Goal: Task Accomplishment & Management: Manage account settings

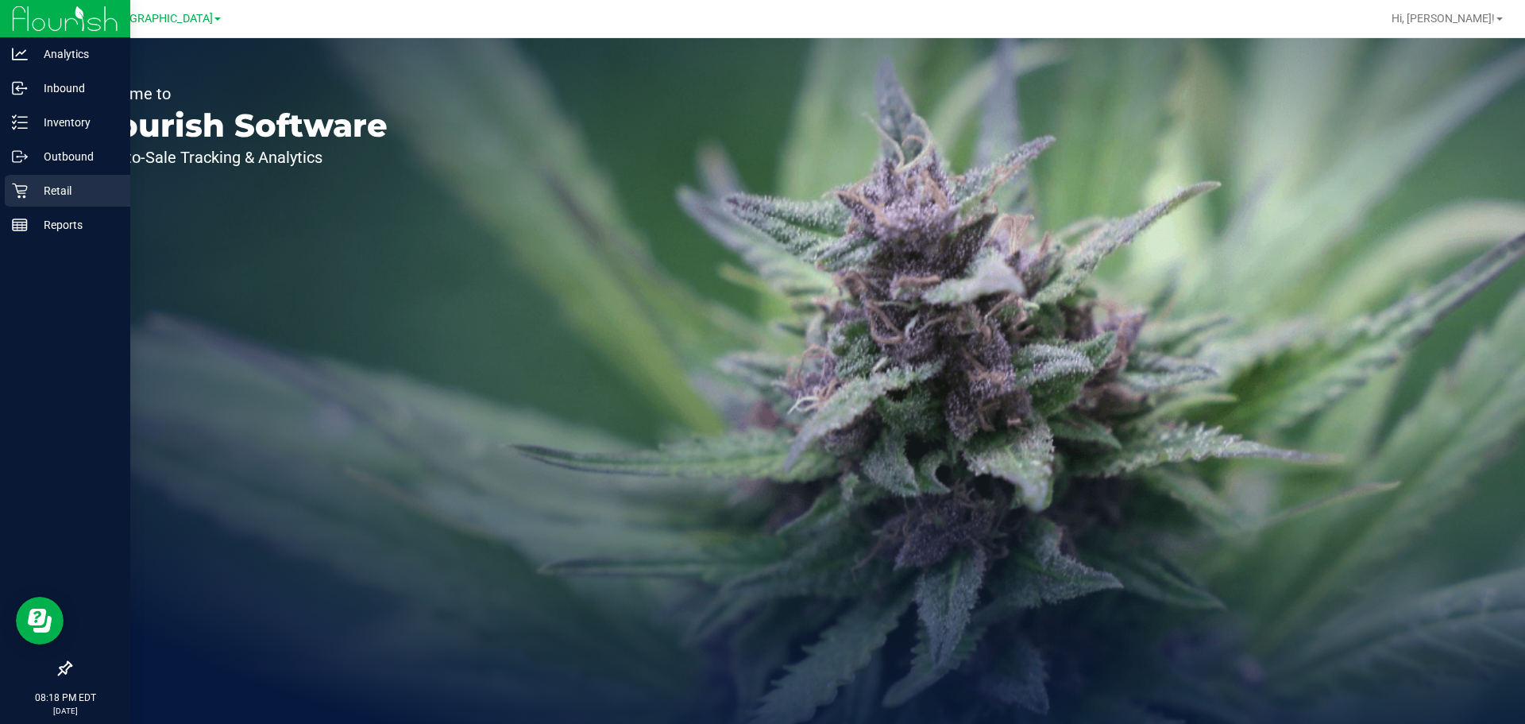
click at [24, 207] on link "Retail" at bounding box center [65, 192] width 130 height 34
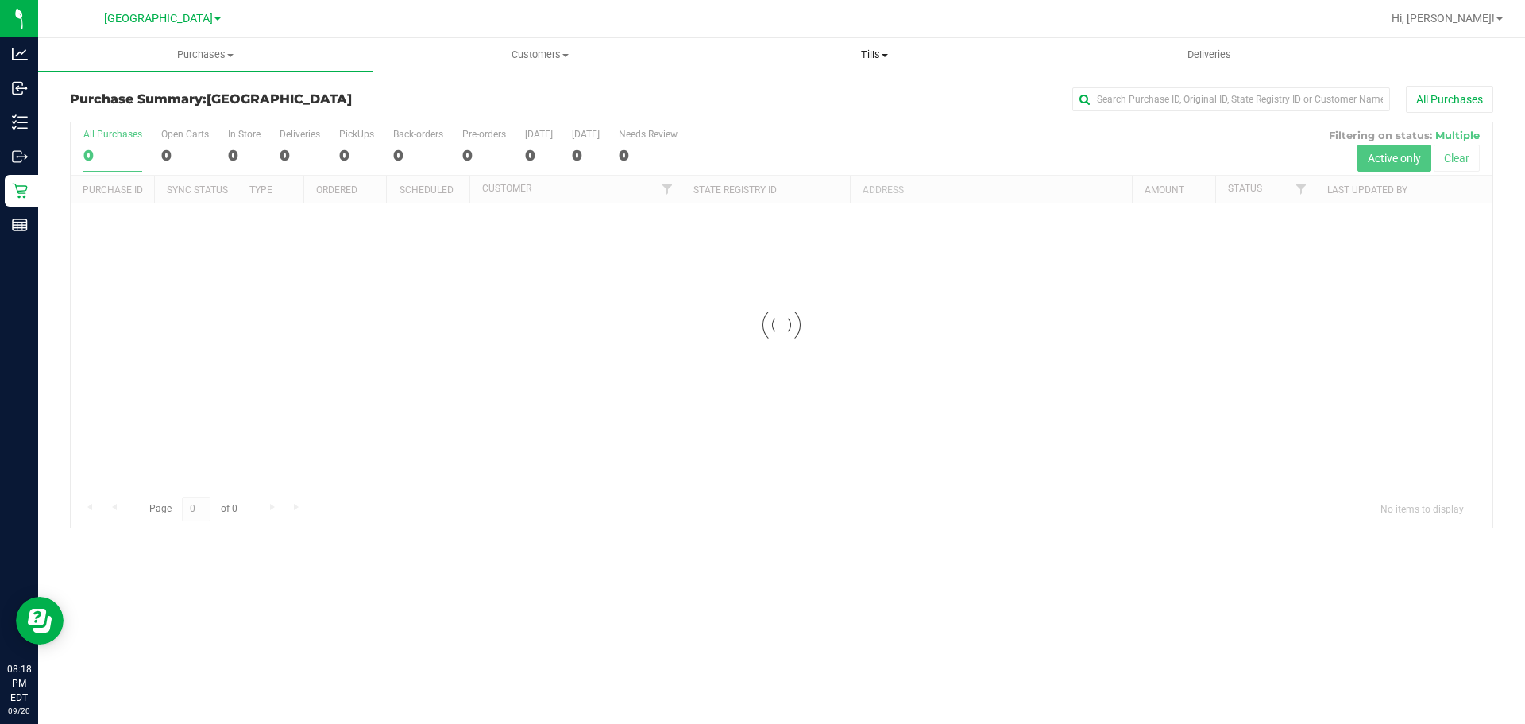
click at [877, 49] on span "Tills" at bounding box center [874, 55] width 333 height 14
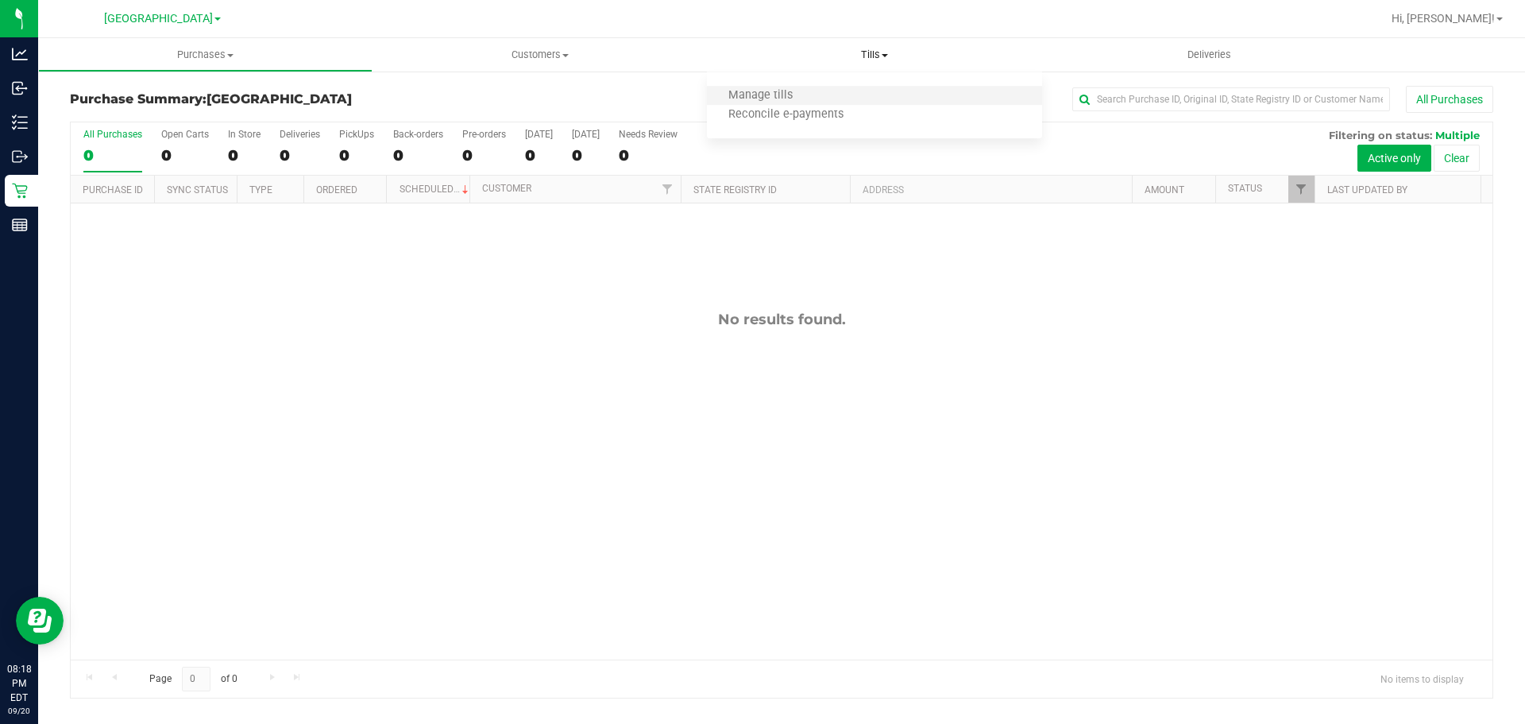
click at [747, 103] on li "Manage tills" at bounding box center [874, 96] width 334 height 19
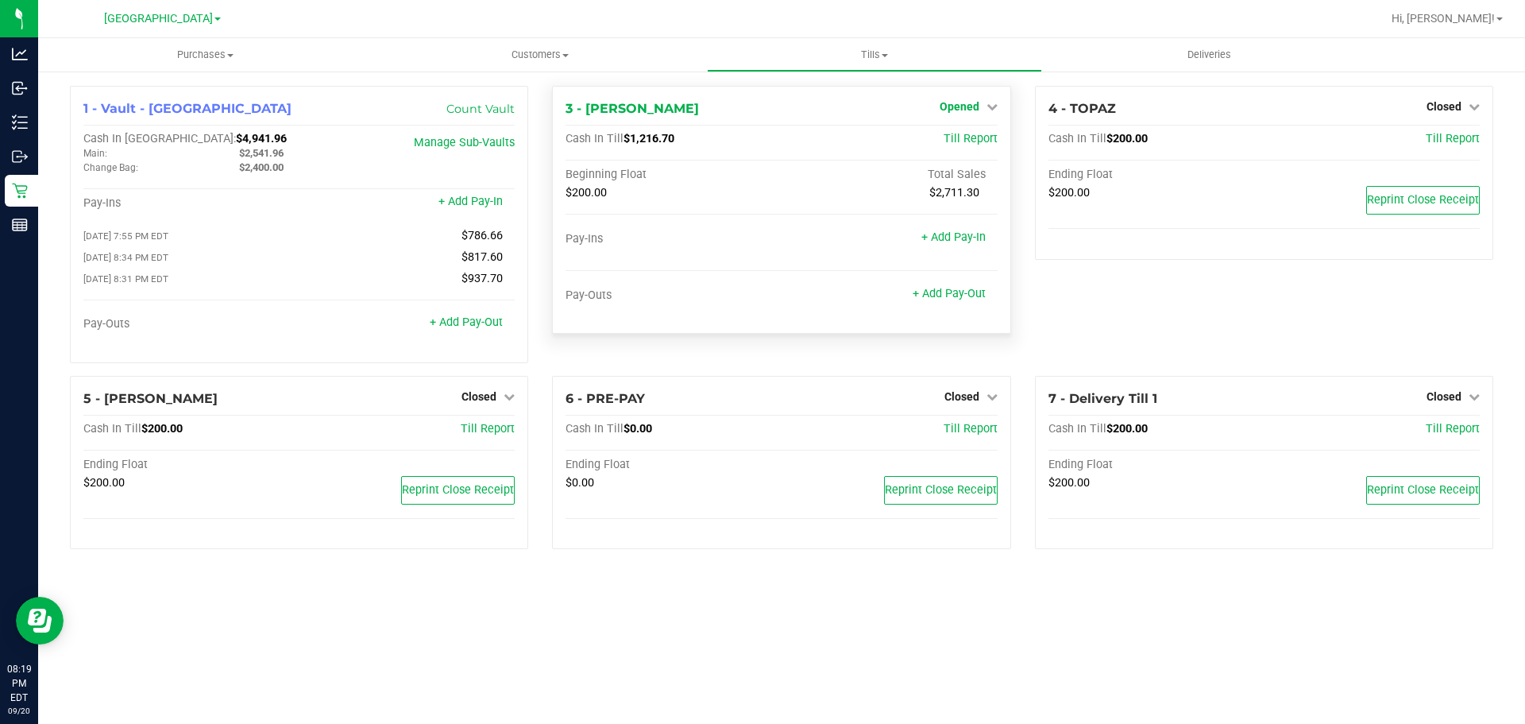
click at [977, 113] on span "Opened" at bounding box center [960, 106] width 40 height 13
click at [967, 144] on link "Close Till" at bounding box center [961, 139] width 43 height 13
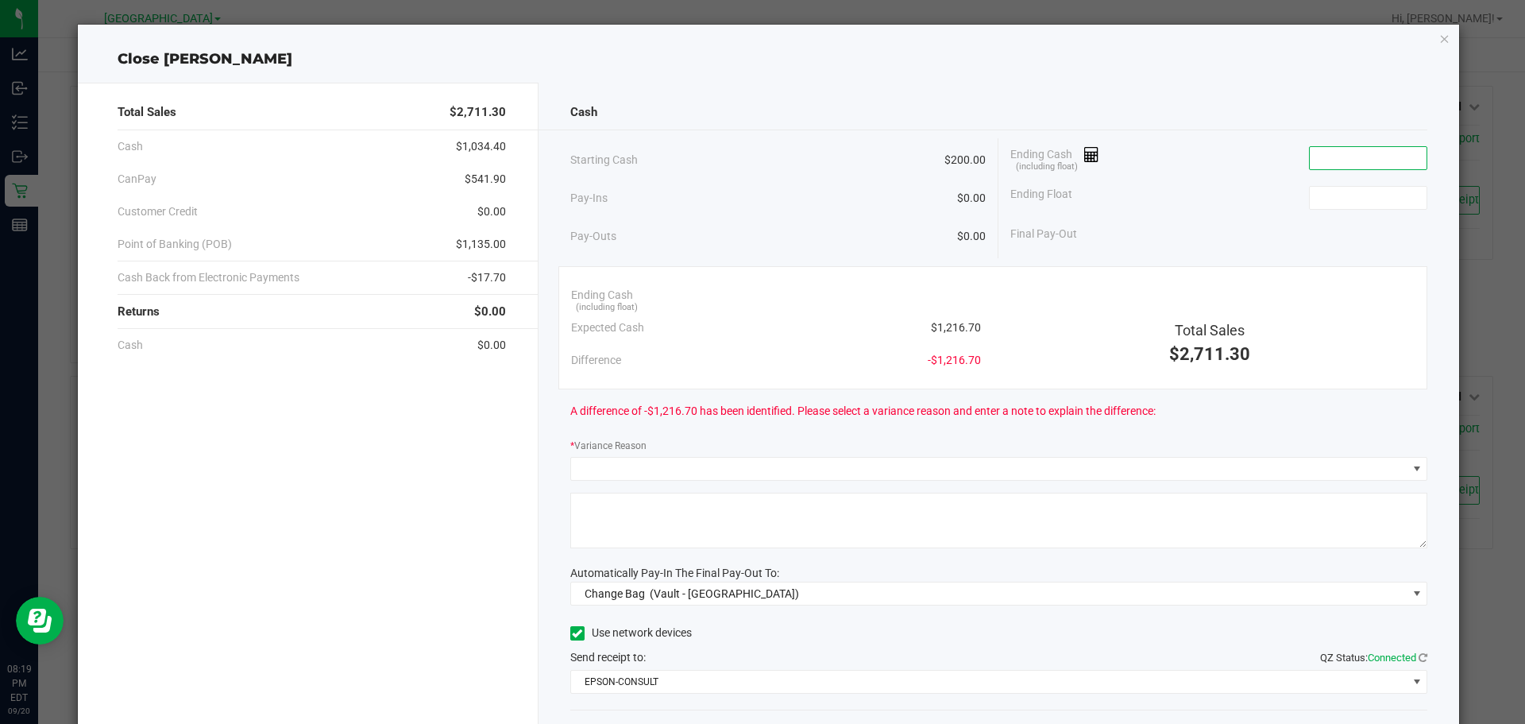
click at [1340, 159] on input at bounding box center [1368, 158] width 117 height 22
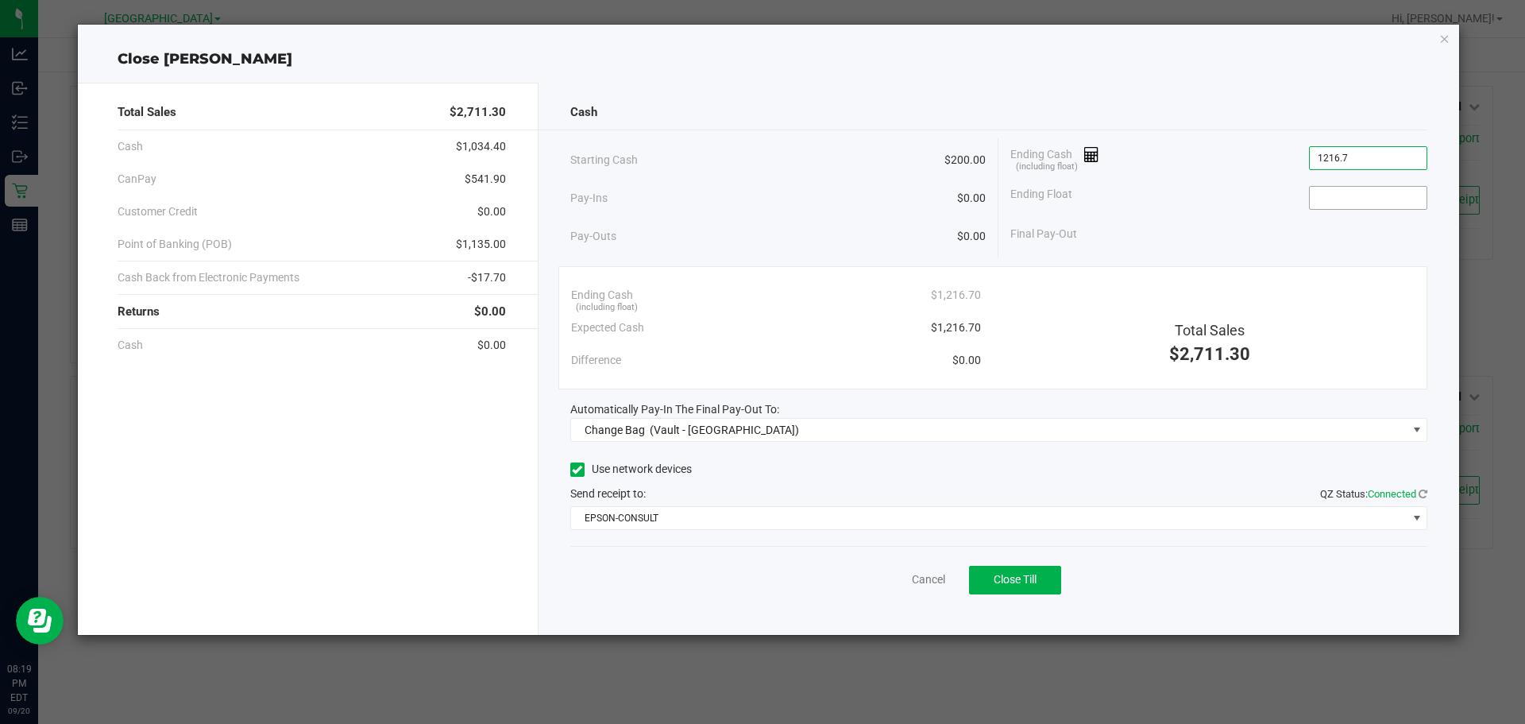
type input "$1,216.70"
click at [1356, 196] on input at bounding box center [1368, 198] width 117 height 22
type input "$200.00"
click at [1063, 403] on div "Automatically Pay-In The Final Pay-Out To:" at bounding box center [999, 409] width 858 height 17
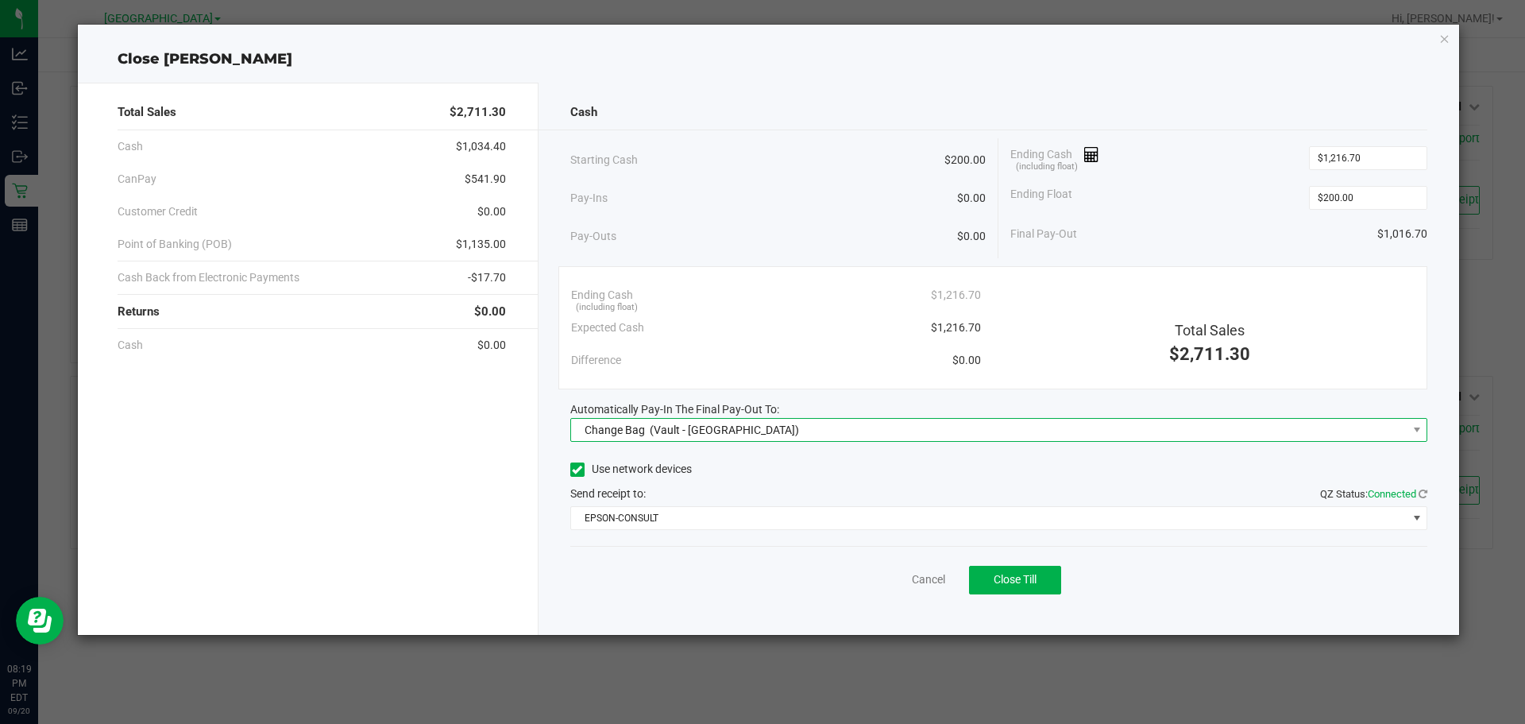
click at [1033, 436] on span "Change Bag (Vault - [GEOGRAPHIC_DATA])" at bounding box center [989, 430] width 836 height 22
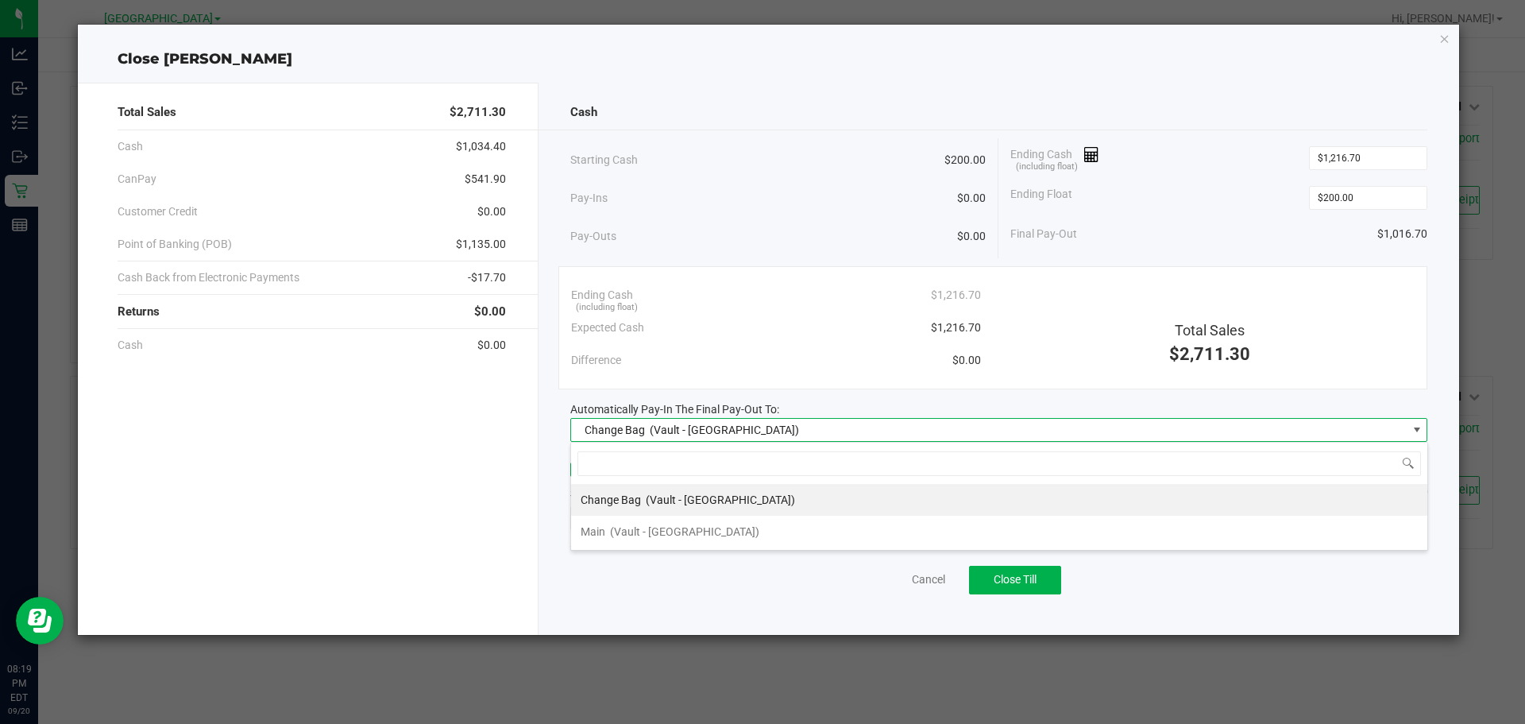
scroll to position [24, 857]
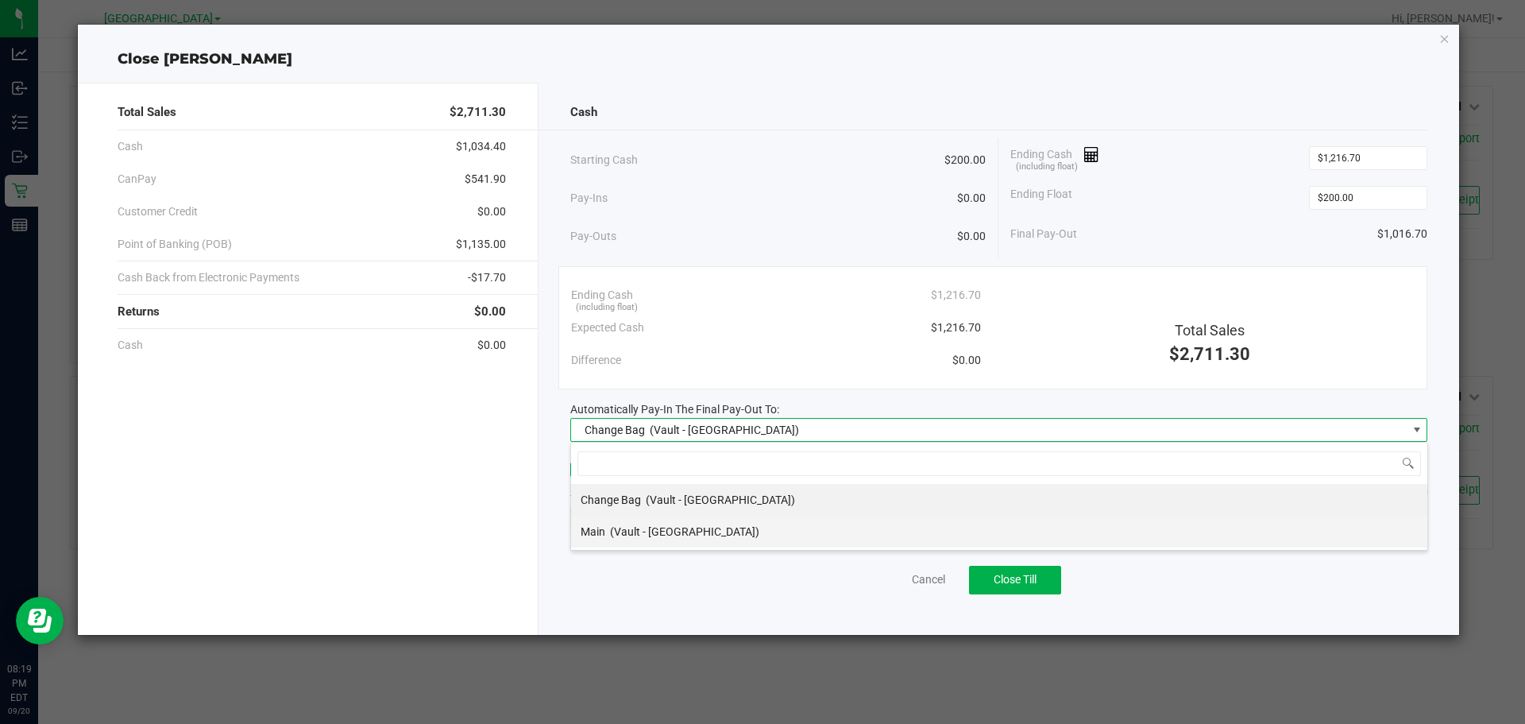
click at [855, 522] on li "Main (Vault - [GEOGRAPHIC_DATA])" at bounding box center [999, 531] width 856 height 32
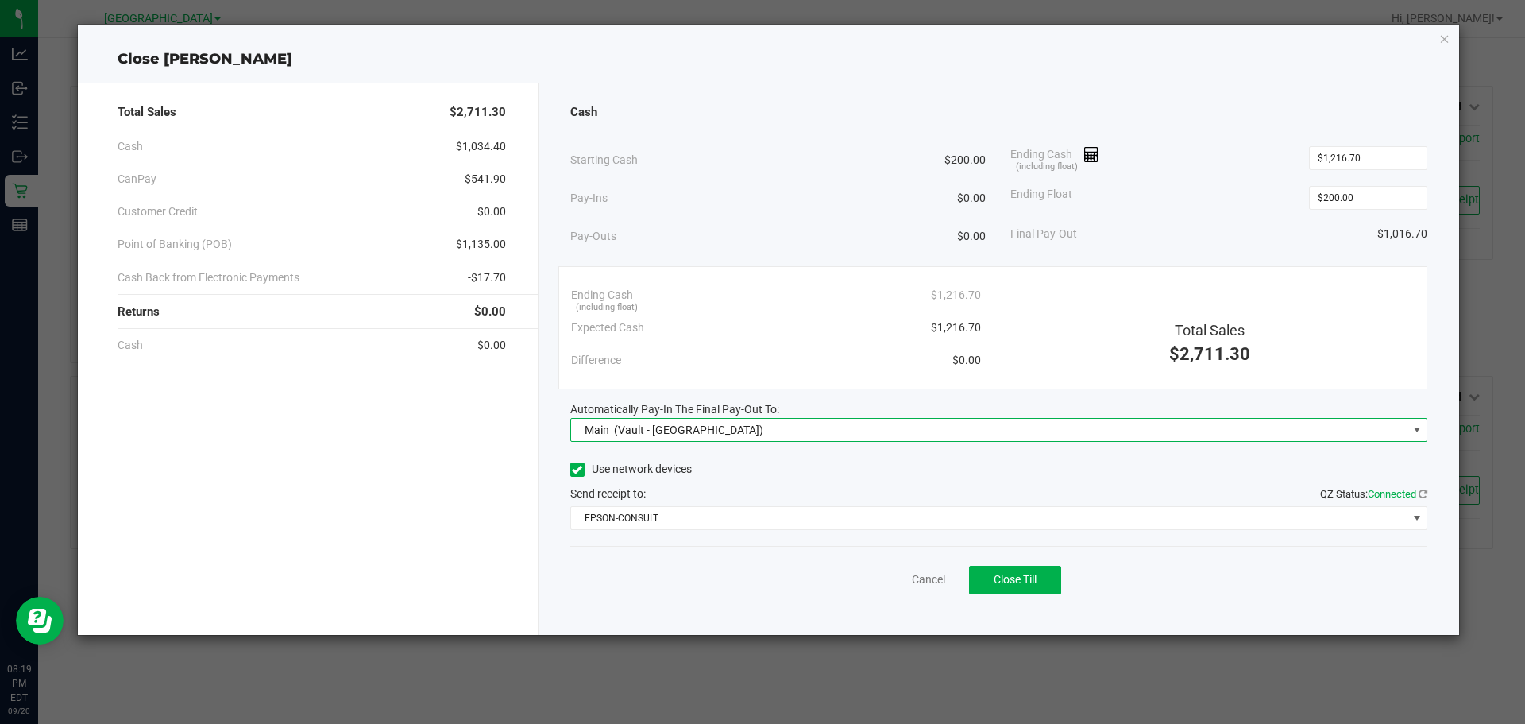
click at [862, 470] on div "Use network devices" at bounding box center [999, 470] width 858 height 24
click at [871, 525] on span "EPSON-CONSULT" at bounding box center [989, 518] width 836 height 22
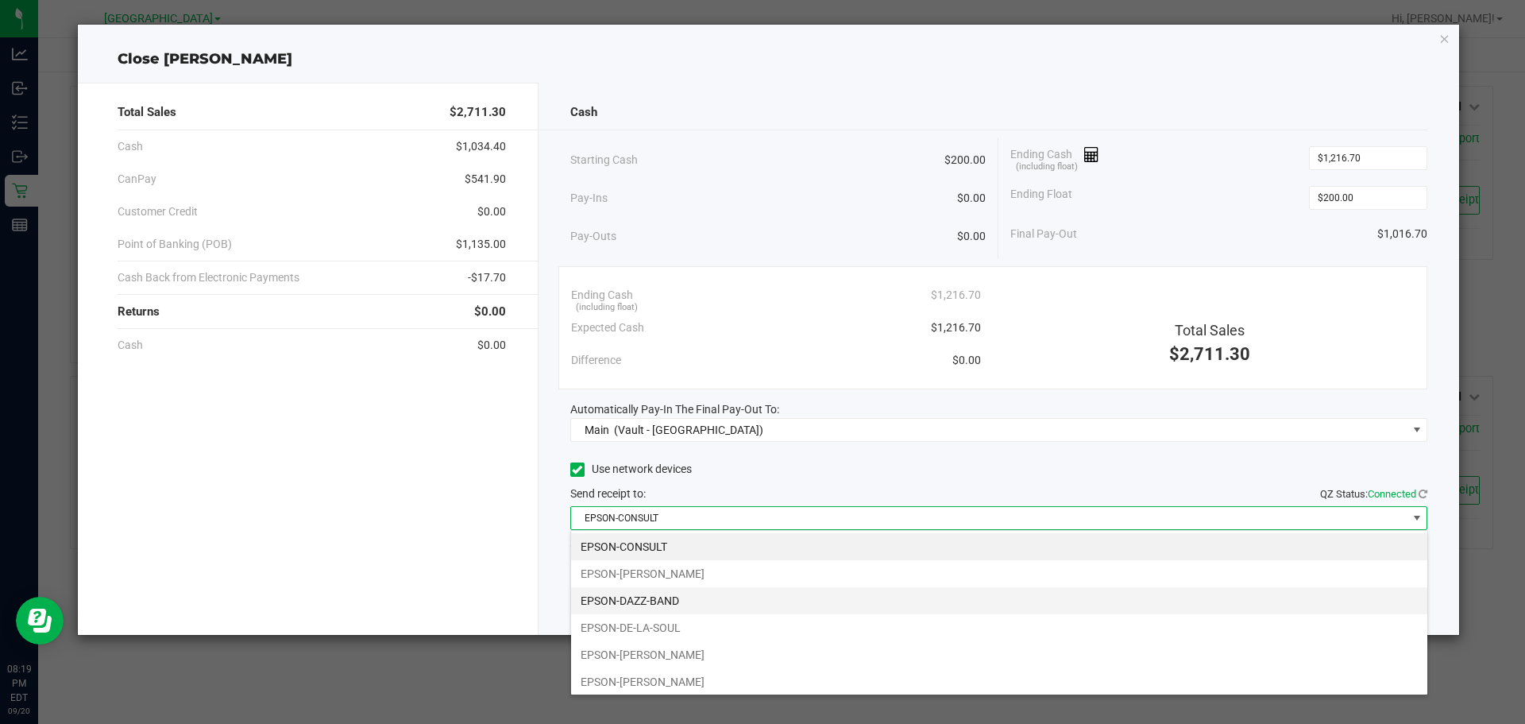
click at [849, 594] on li "EPSON-DAZZ-BAND" at bounding box center [999, 600] width 856 height 27
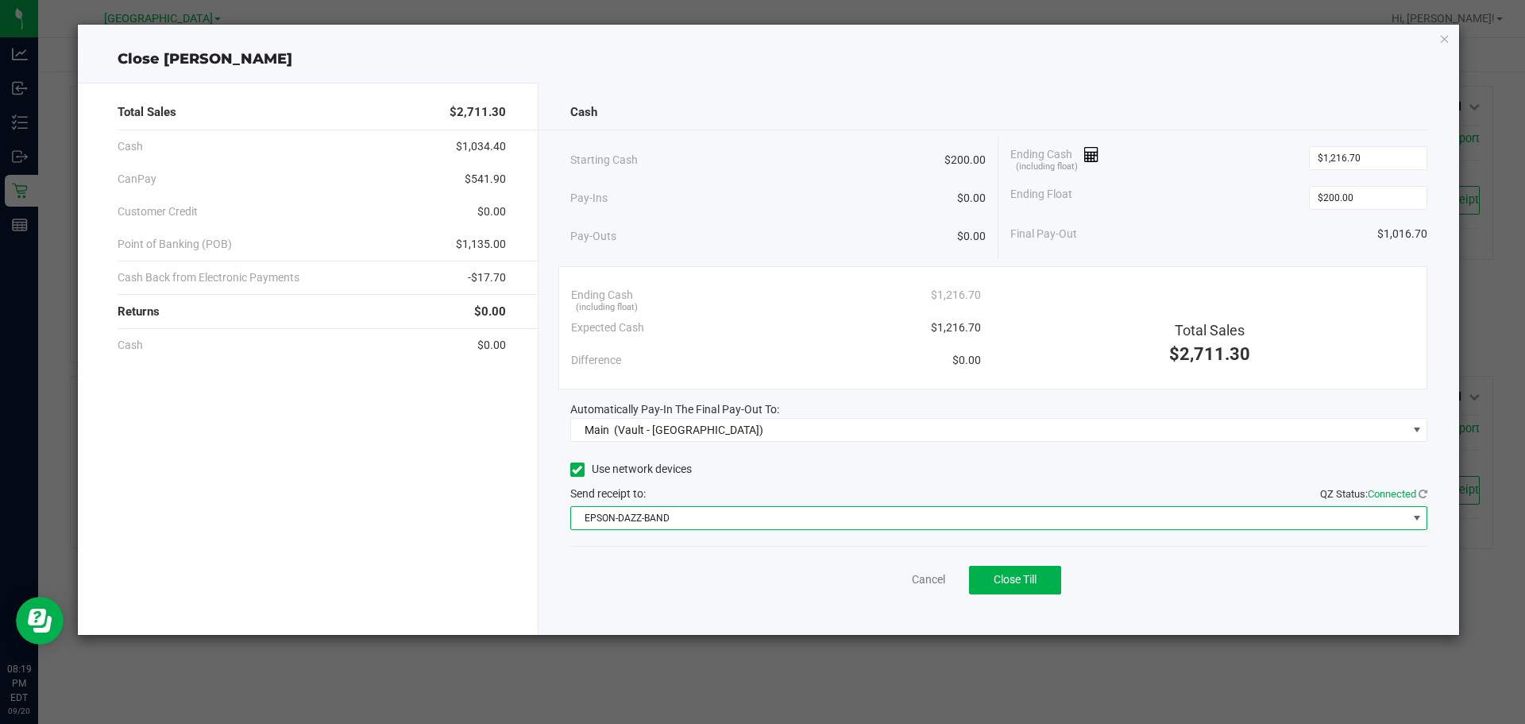
click at [797, 214] on div "Pay-Outs $0.00" at bounding box center [778, 236] width 416 height 44
click at [708, 674] on ngb-modal-window "Close [PERSON_NAME] Total Sales $2,711.30 Cash $1,034.40 CanPay $541.90 Custome…" at bounding box center [768, 362] width 1537 height 724
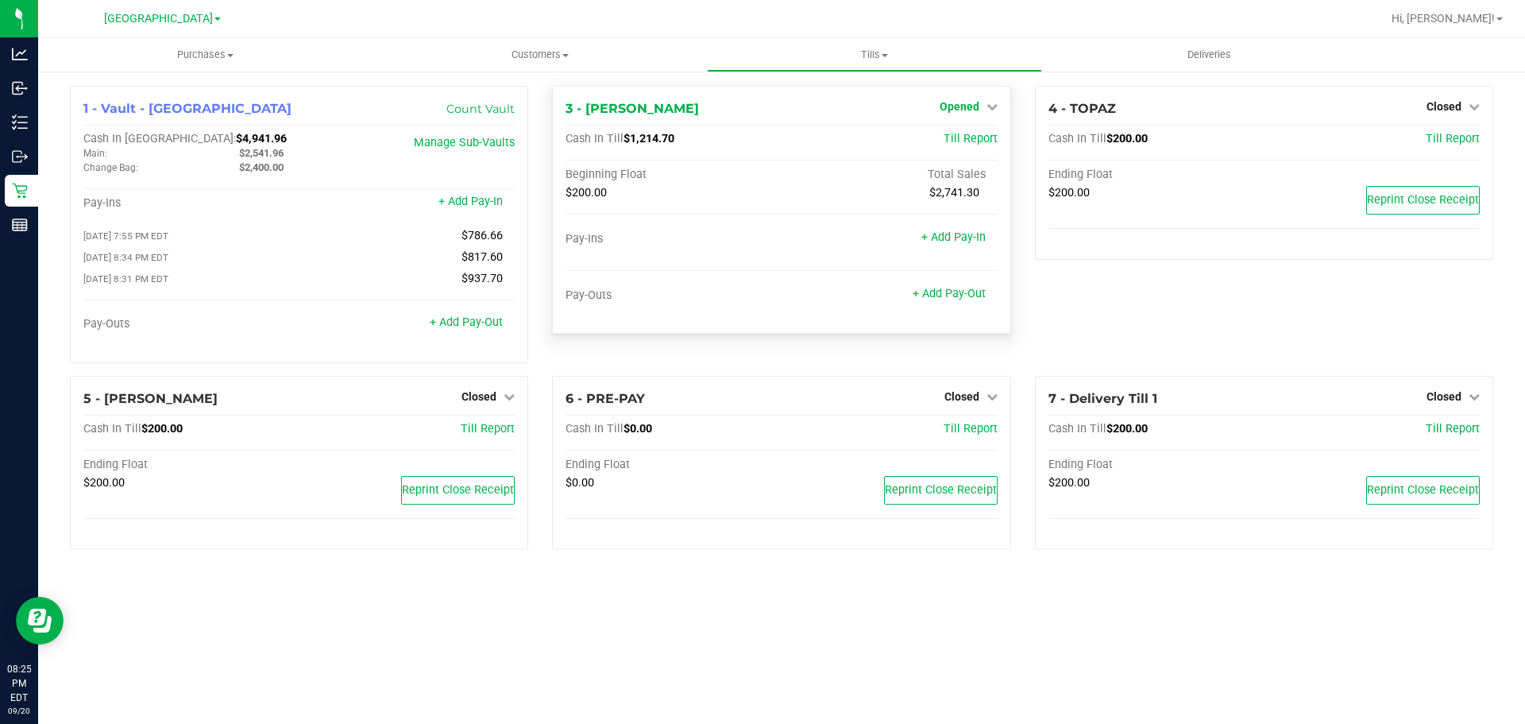
click at [959, 102] on span "Opened" at bounding box center [960, 106] width 40 height 13
click at [948, 149] on div "Close Till" at bounding box center [961, 140] width 118 height 20
click at [950, 137] on link "Close Till" at bounding box center [961, 139] width 43 height 13
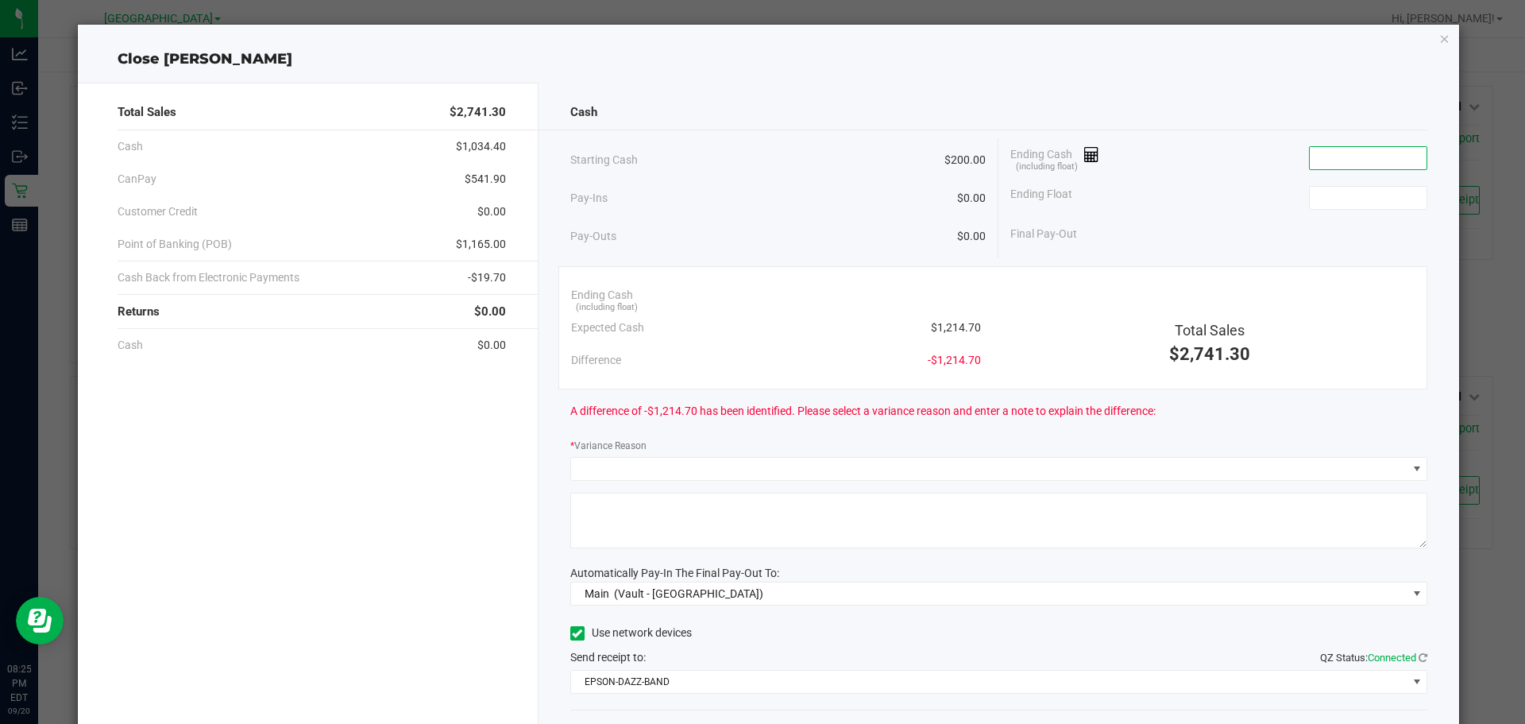
click at [1331, 147] on input at bounding box center [1368, 158] width 117 height 22
click at [773, 574] on span "Automatically Pay-In The Final Pay-Out To:" at bounding box center [674, 572] width 209 height 13
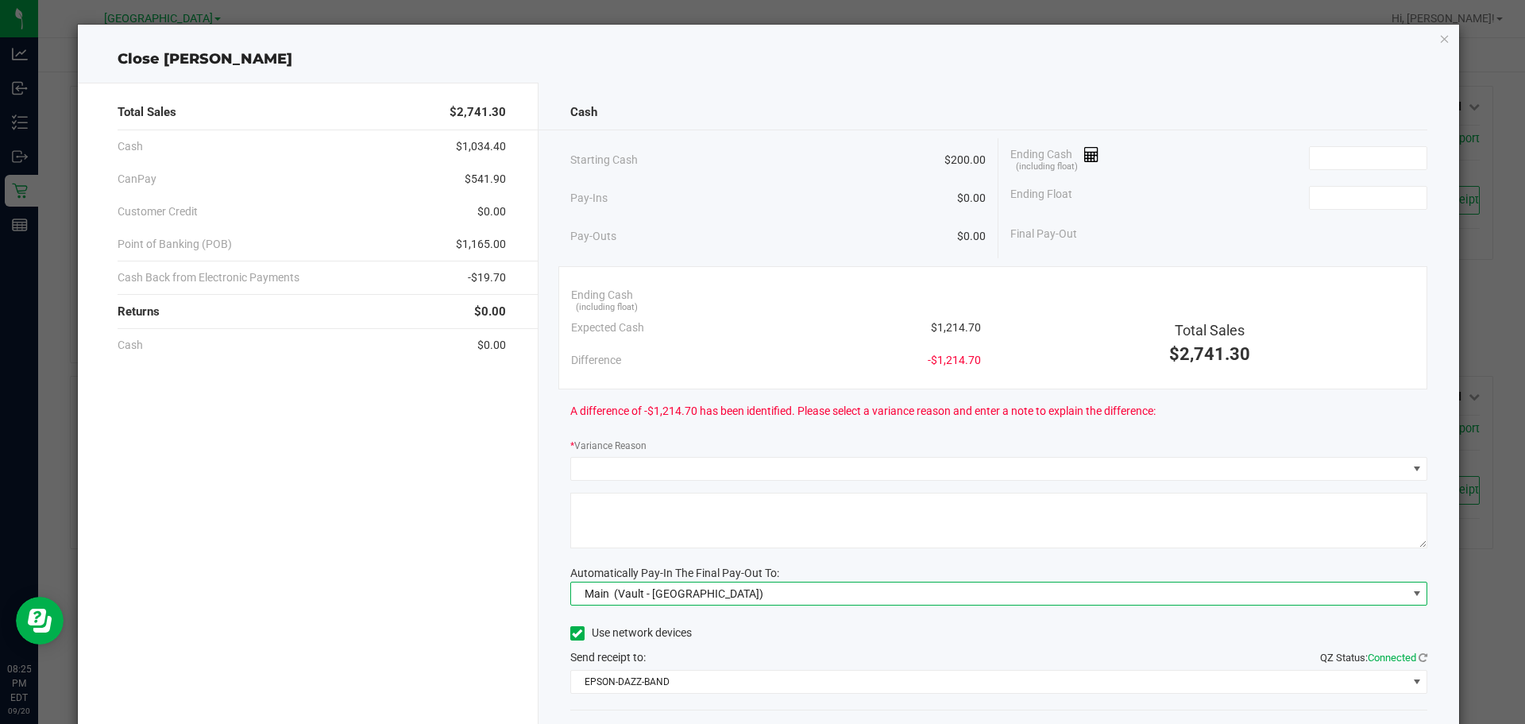
click at [762, 589] on span "Main (Vault - [GEOGRAPHIC_DATA])" at bounding box center [989, 593] width 836 height 22
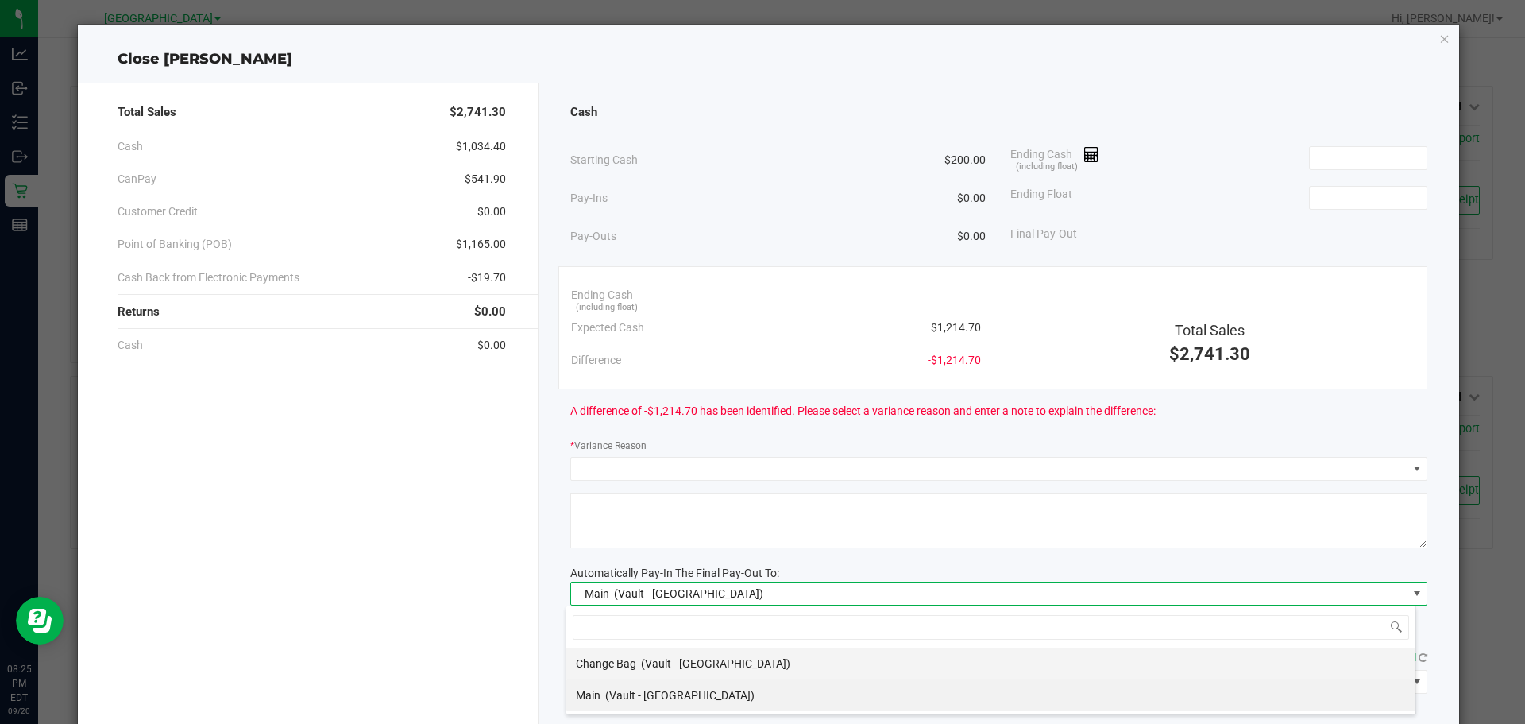
scroll to position [24, 850]
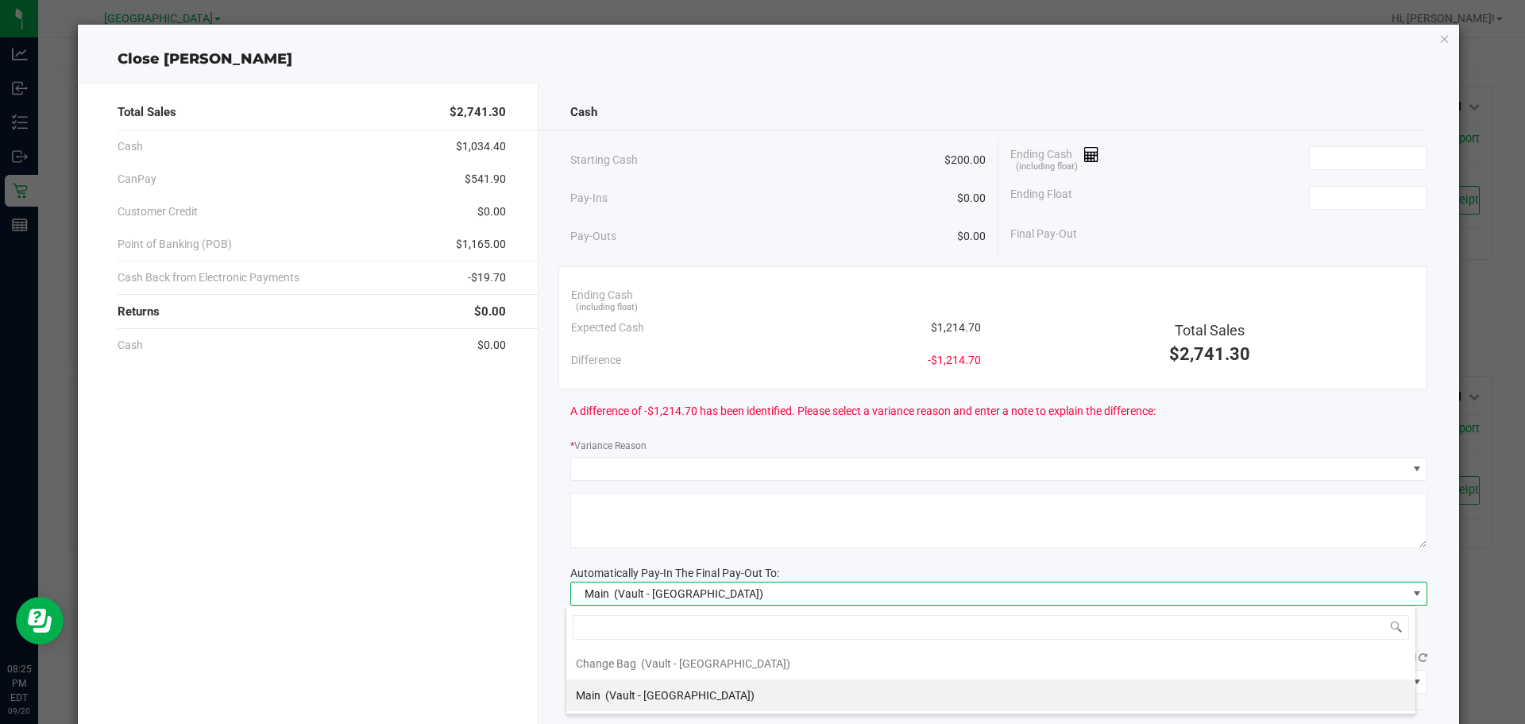
click at [690, 695] on span "(Vault - [GEOGRAPHIC_DATA])" at bounding box center [679, 695] width 149 height 13
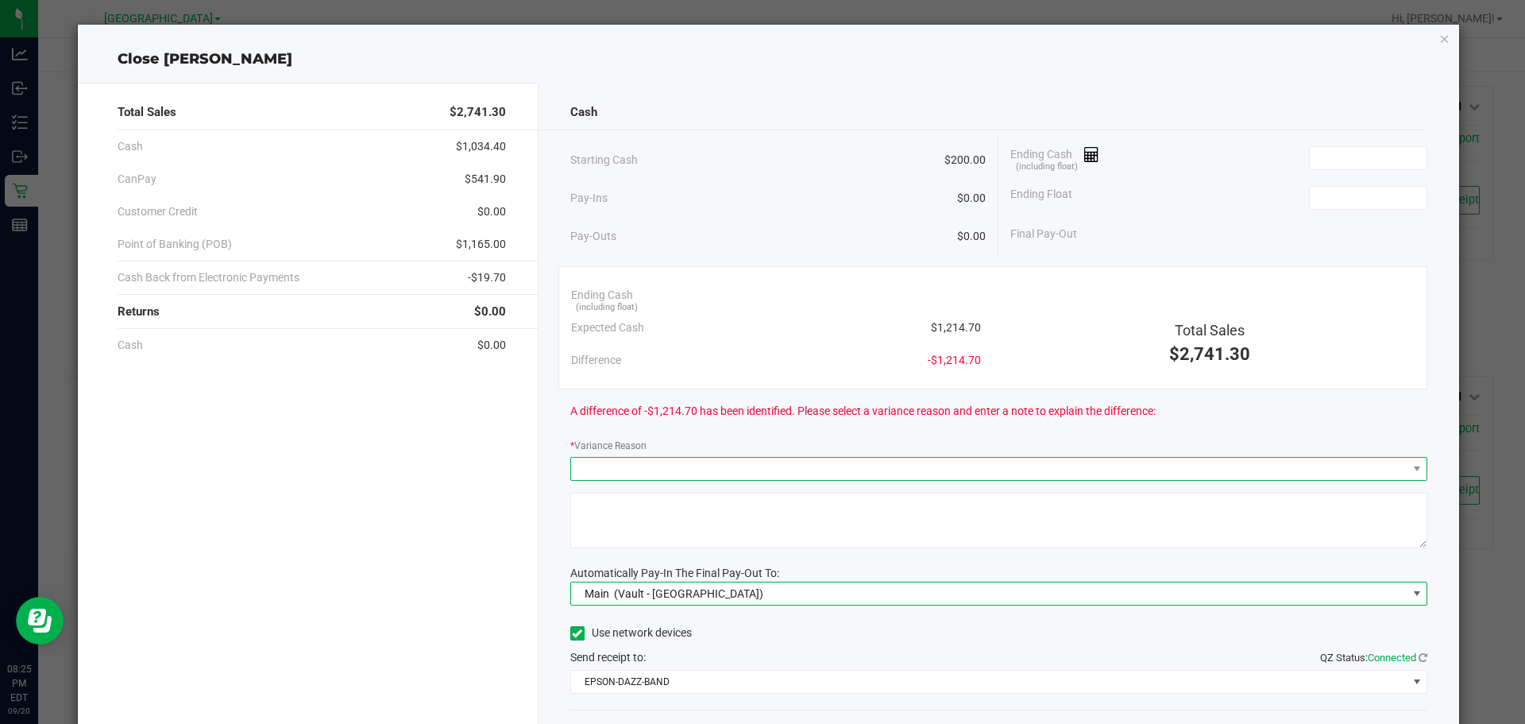
click at [647, 473] on span at bounding box center [989, 469] width 836 height 22
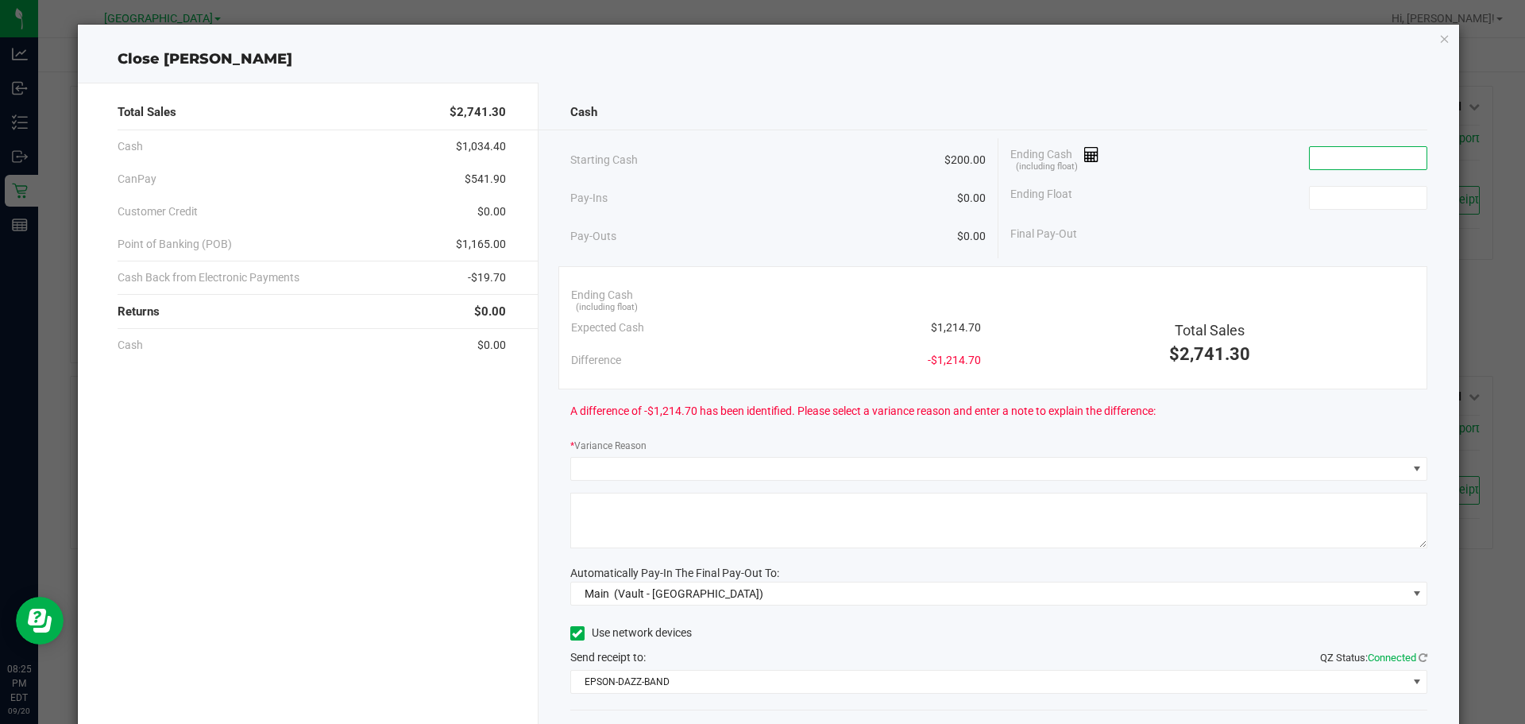
click at [1367, 164] on input at bounding box center [1368, 158] width 117 height 22
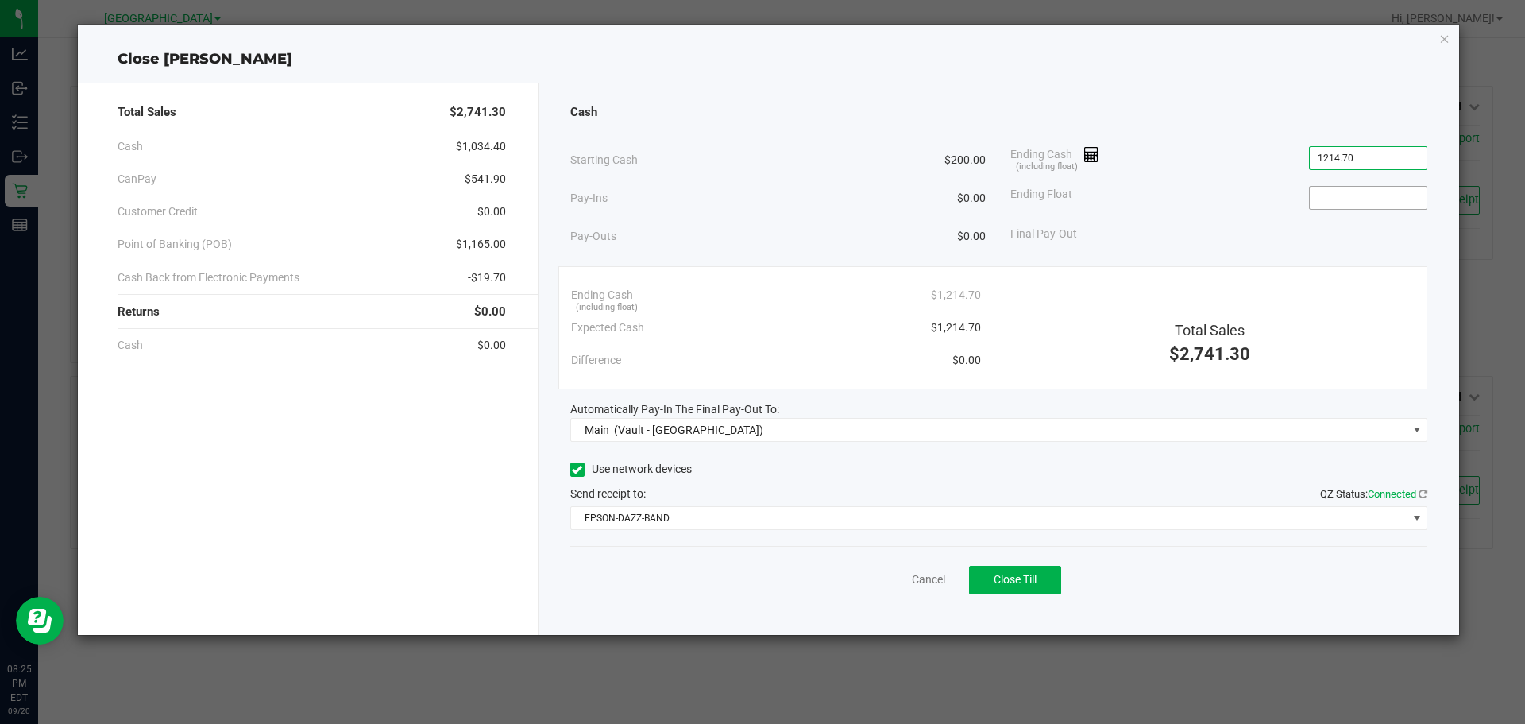
type input "$1,214.70"
click at [1354, 194] on input at bounding box center [1368, 198] width 117 height 22
type input "$200.00"
click at [1264, 234] on div "Final Pay-Out $1,014.70" at bounding box center [1218, 234] width 417 height 33
